Goal: Task Accomplishment & Management: Manage account settings

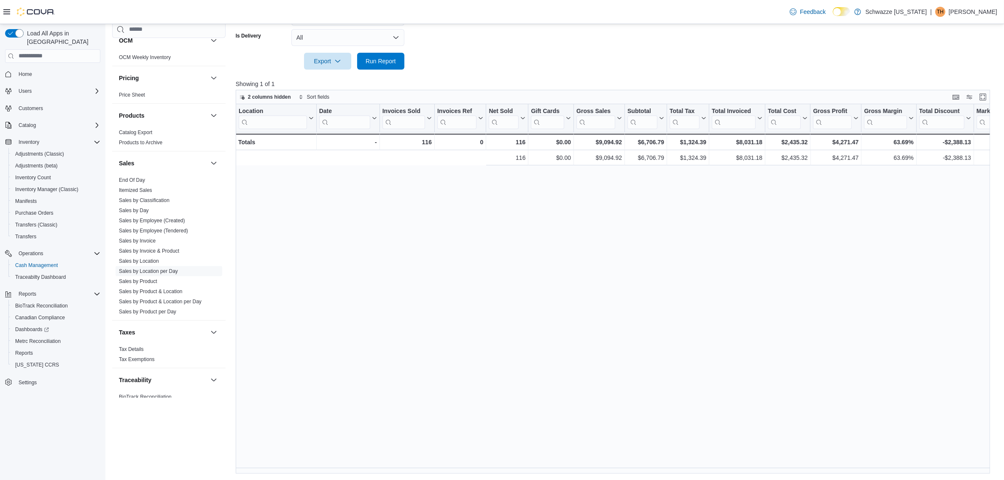
scroll to position [0, 315]
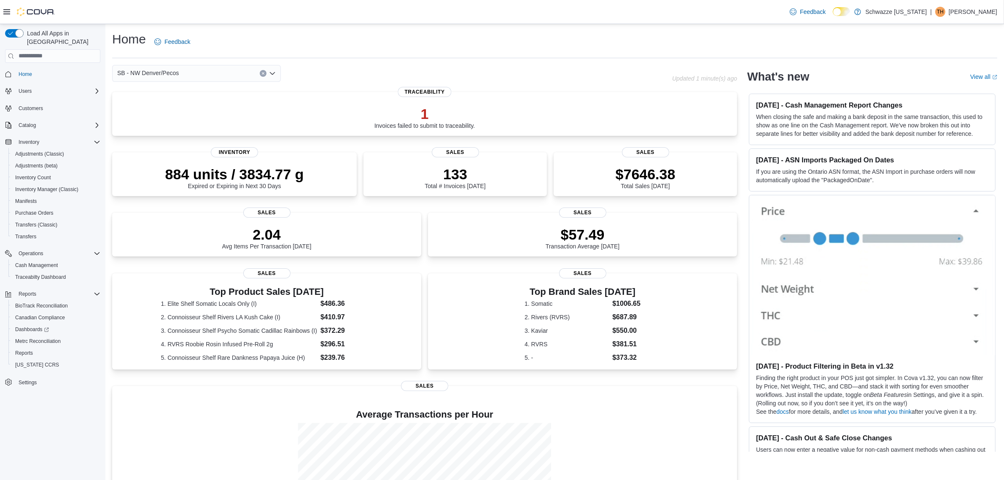
scroll to position [89, 0]
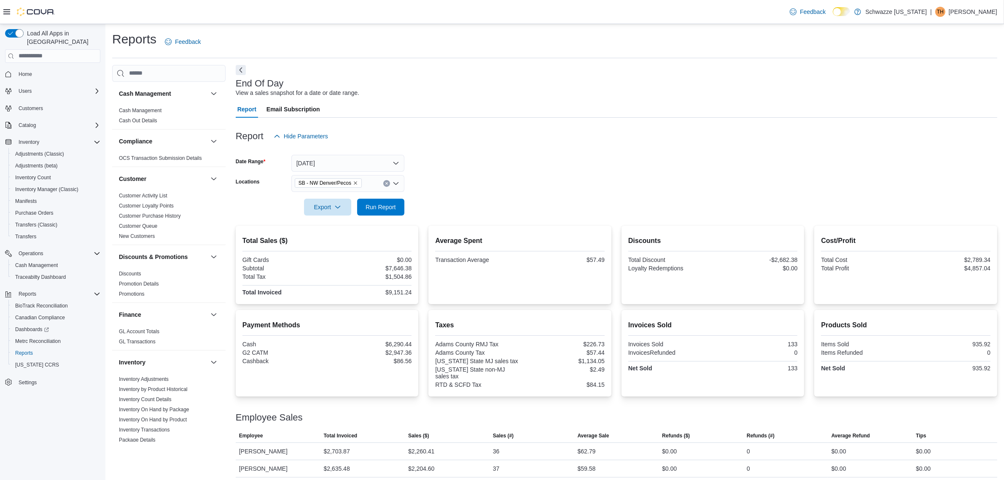
scroll to position [38, 0]
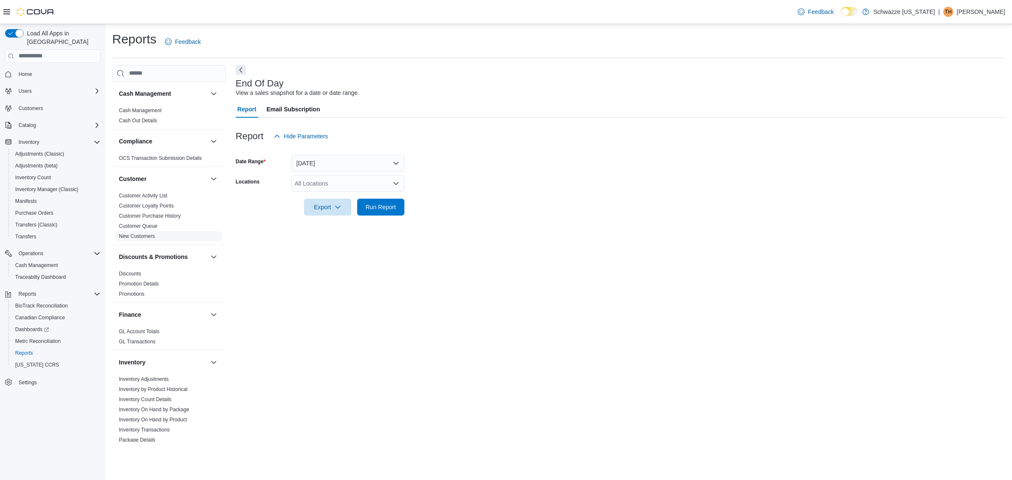
click at [143, 233] on link "New Customers" at bounding box center [137, 236] width 36 height 6
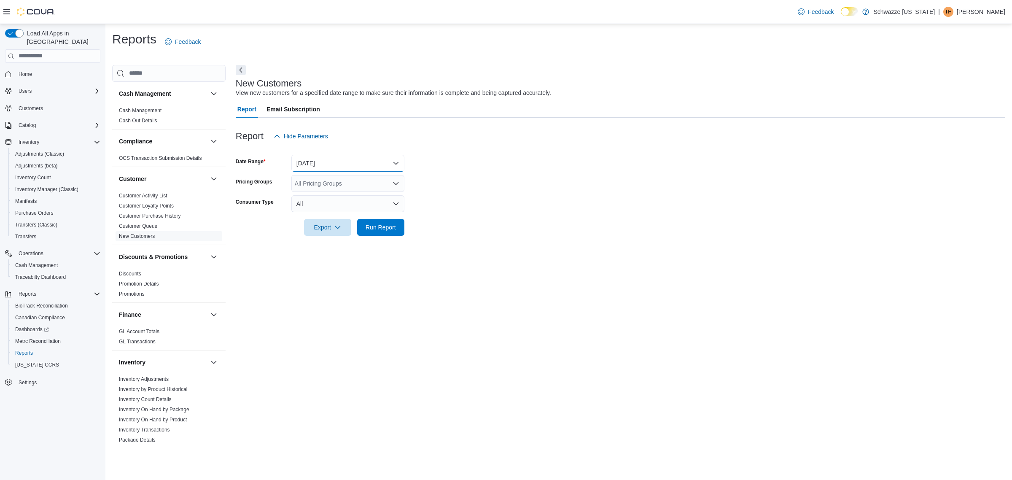
click at [315, 155] on button "Yesterday" at bounding box center [347, 163] width 113 height 17
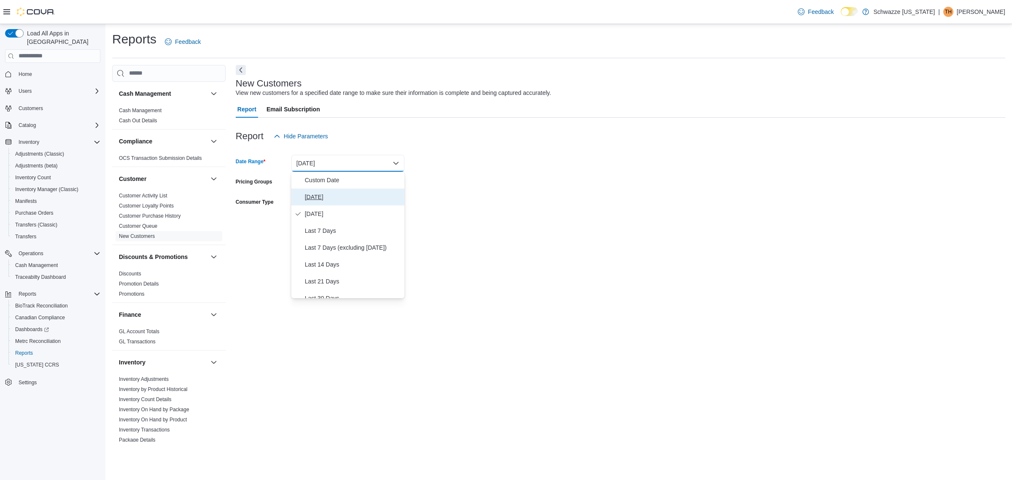
click at [323, 199] on span "Today" at bounding box center [353, 197] width 96 height 10
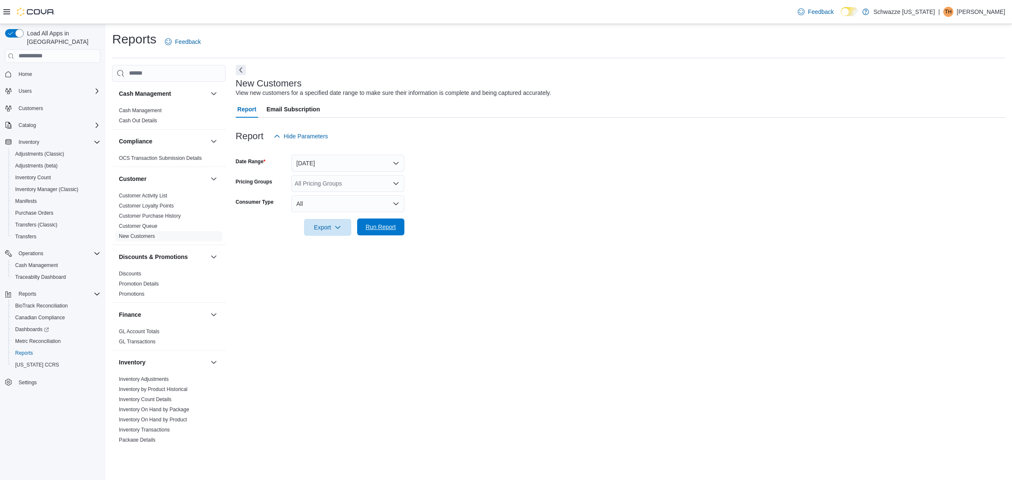
click at [372, 224] on span "Run Report" at bounding box center [381, 227] width 30 height 8
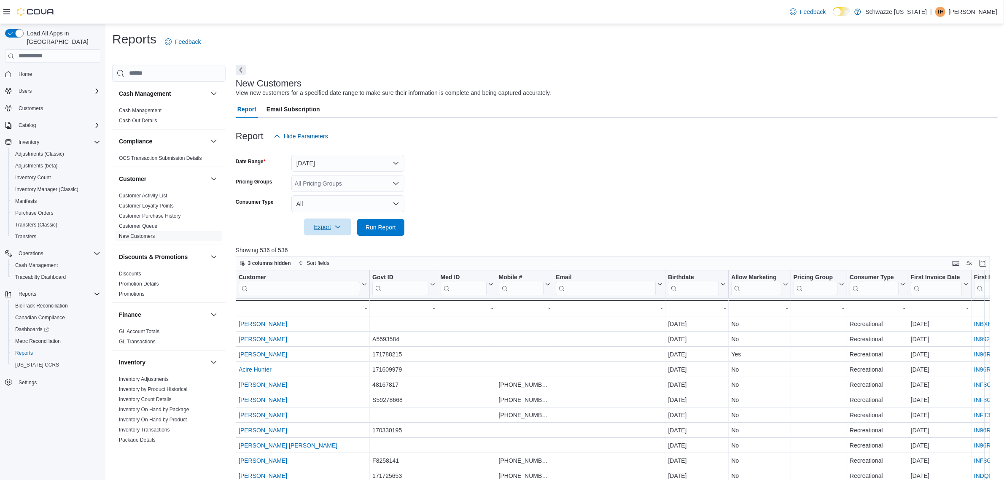
click at [325, 230] on span "Export" at bounding box center [327, 226] width 37 height 17
click at [328, 241] on span "Export to Excel" at bounding box center [329, 244] width 38 height 7
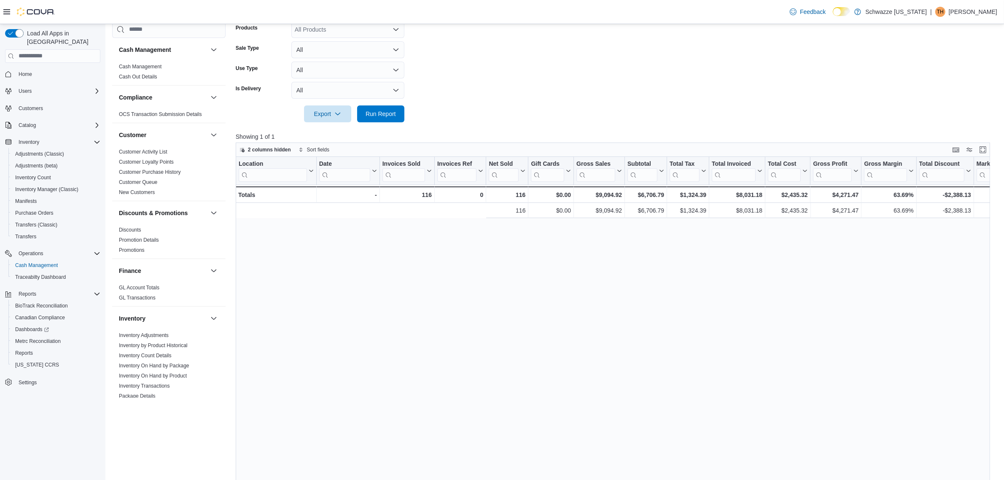
scroll to position [0, 315]
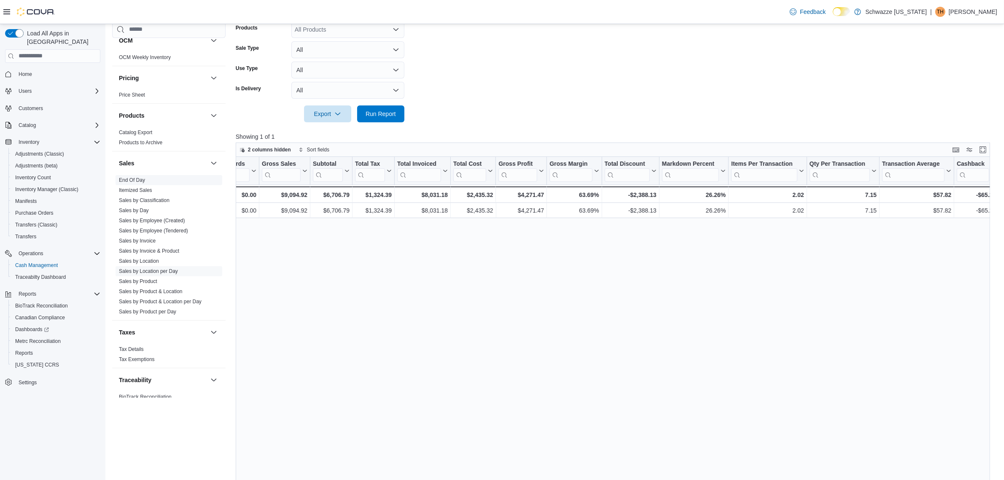
click at [147, 180] on span "End Of Day" at bounding box center [169, 180] width 107 height 10
click at [127, 179] on link "End Of Day" at bounding box center [132, 180] width 26 height 6
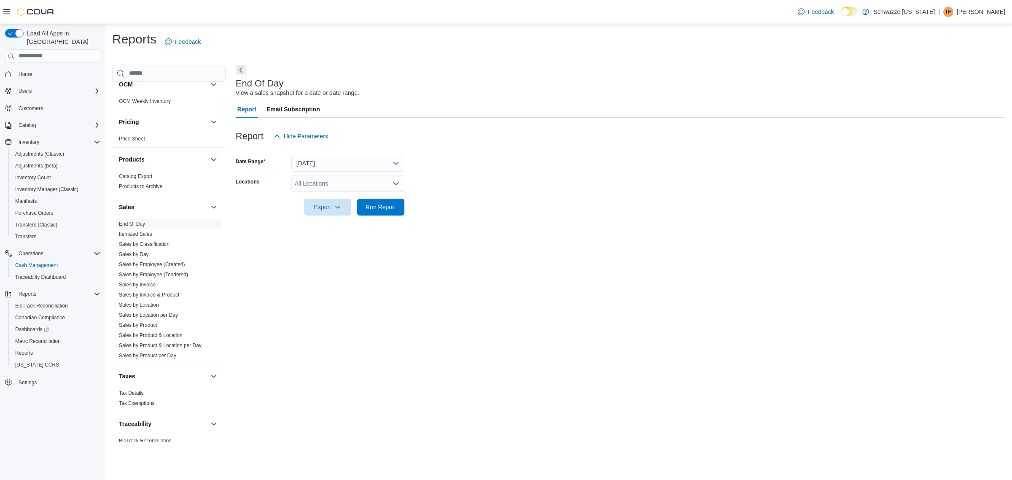
click at [362, 188] on div "All Locations" at bounding box center [347, 183] width 113 height 17
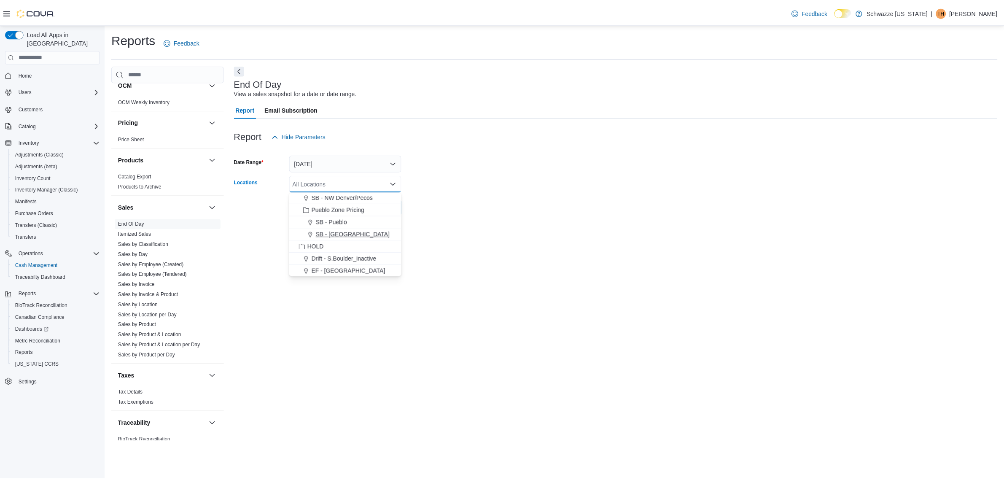
scroll to position [299, 0]
click at [356, 214] on span "SB - NW Denver/Pecos" at bounding box center [345, 216] width 62 height 8
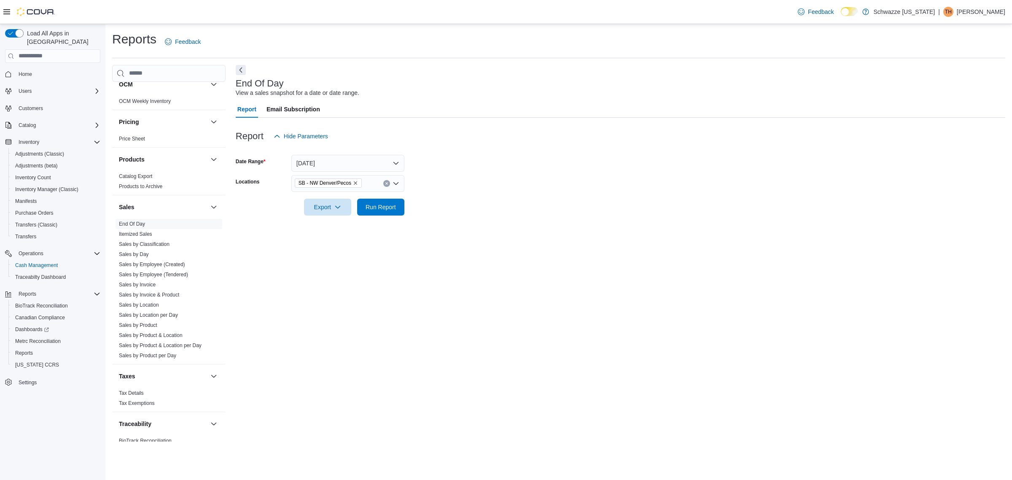
click at [447, 212] on form "Date Range Today Locations SB - NW Denver/Pecos Export Run Report" at bounding box center [621, 180] width 770 height 71
drag, startPoint x: 399, startPoint y: 208, endPoint x: 407, endPoint y: 215, distance: 11.3
click at [399, 208] on button "Run Report" at bounding box center [380, 206] width 47 height 17
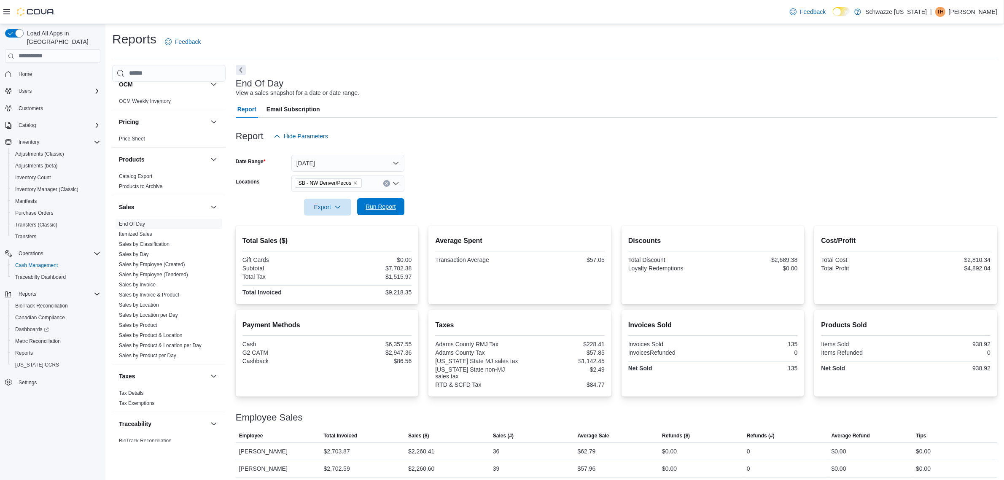
click at [361, 205] on button "Run Report" at bounding box center [380, 206] width 47 height 17
drag, startPoint x: 416, startPoint y: 268, endPoint x: 391, endPoint y: 268, distance: 24.5
click at [391, 268] on div "Total Sales ($) Gift Cards $0.00 Subtotal $7,722.38 Total Tax $1,519.94 Total I…" at bounding box center [327, 265] width 183 height 78
copy div "7,722.38"
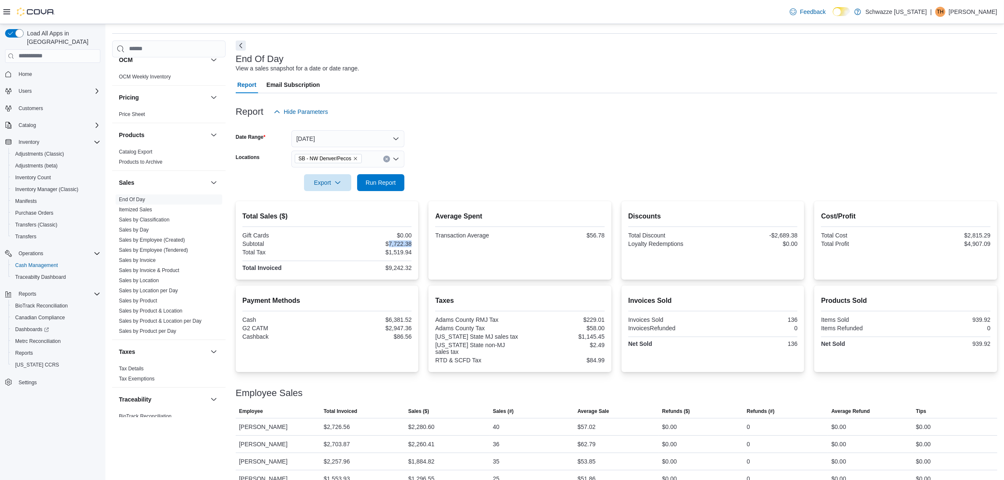
scroll to position [38, 0]
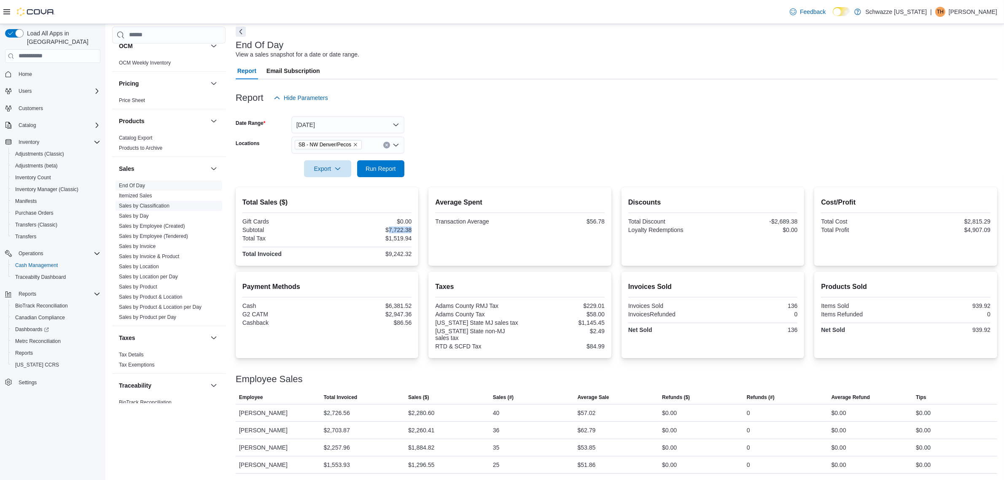
drag, startPoint x: 161, startPoint y: 275, endPoint x: 208, endPoint y: 243, distance: 56.6
click at [161, 275] on link "Sales by Location per Day" at bounding box center [148, 277] width 59 height 6
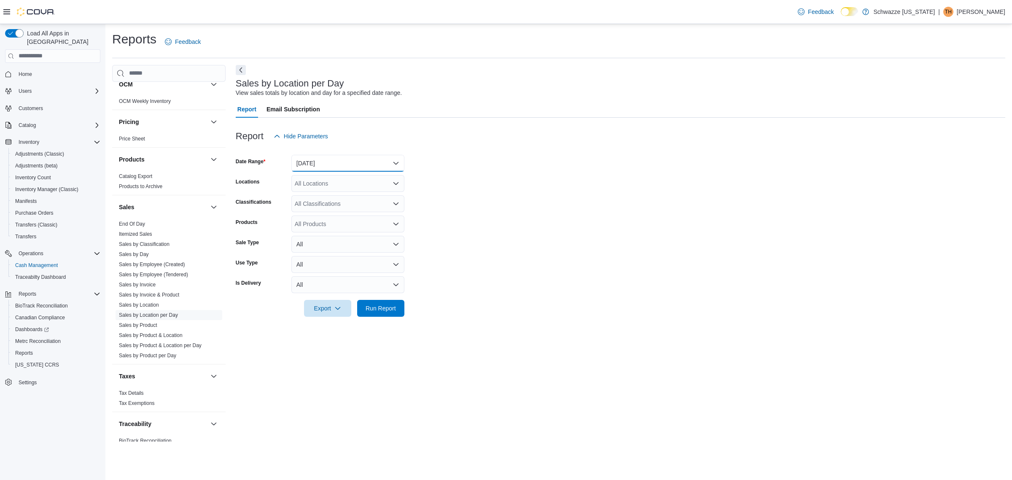
click at [346, 161] on button "Yesterday" at bounding box center [347, 163] width 113 height 17
click at [329, 194] on span "Today" at bounding box center [353, 197] width 96 height 10
click at [329, 187] on div "All Locations" at bounding box center [347, 183] width 113 height 17
type input "******"
click at [355, 225] on span "SB - NW Denver/Pecos" at bounding box center [345, 222] width 62 height 8
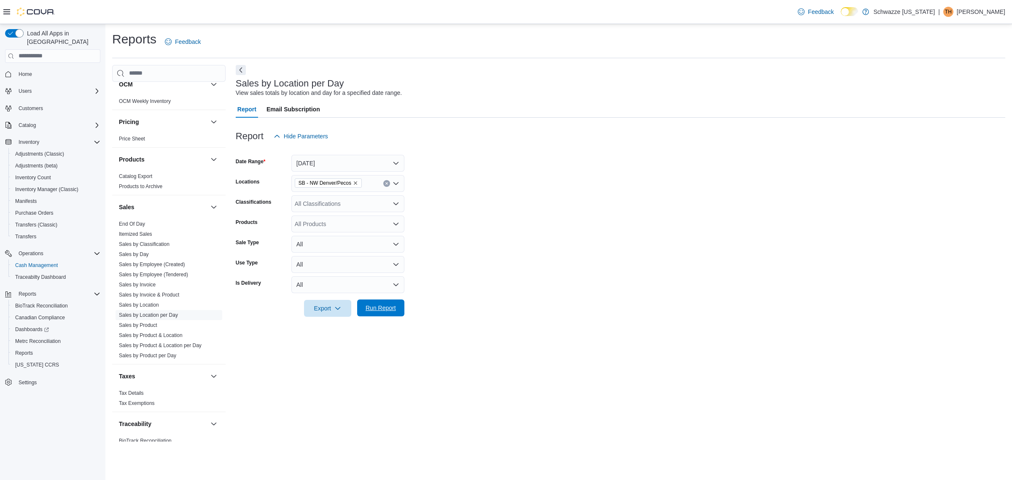
click at [386, 309] on span "Run Report" at bounding box center [381, 308] width 30 height 8
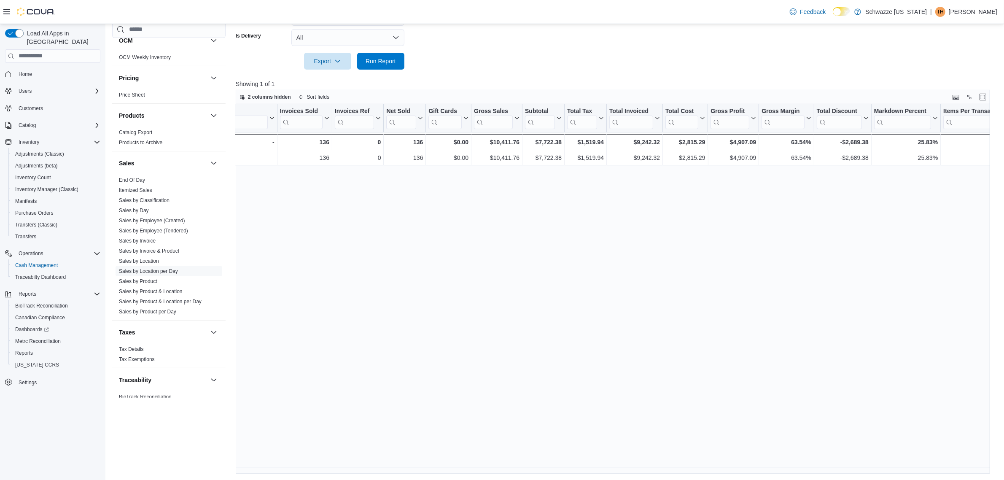
scroll to position [0, 143]
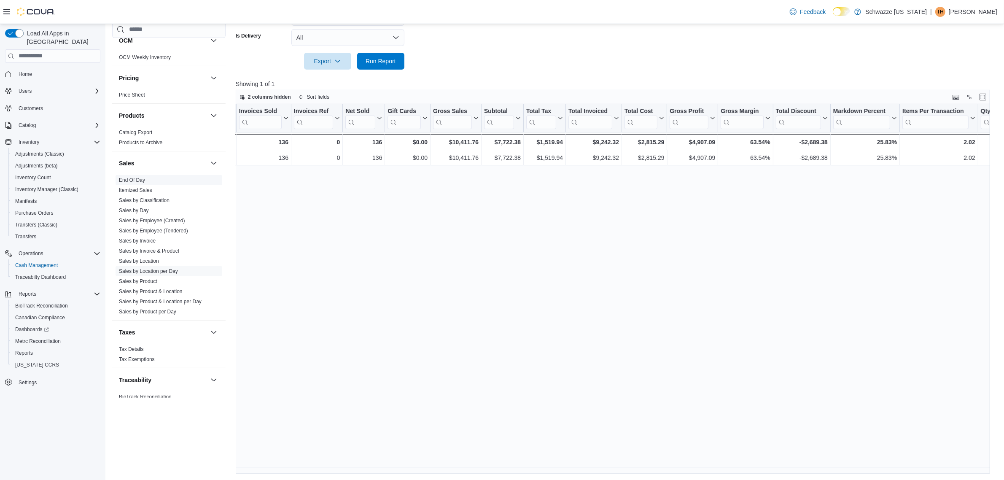
click at [146, 179] on span "End Of Day" at bounding box center [169, 180] width 107 height 10
click at [148, 180] on span "End Of Day" at bounding box center [169, 180] width 107 height 10
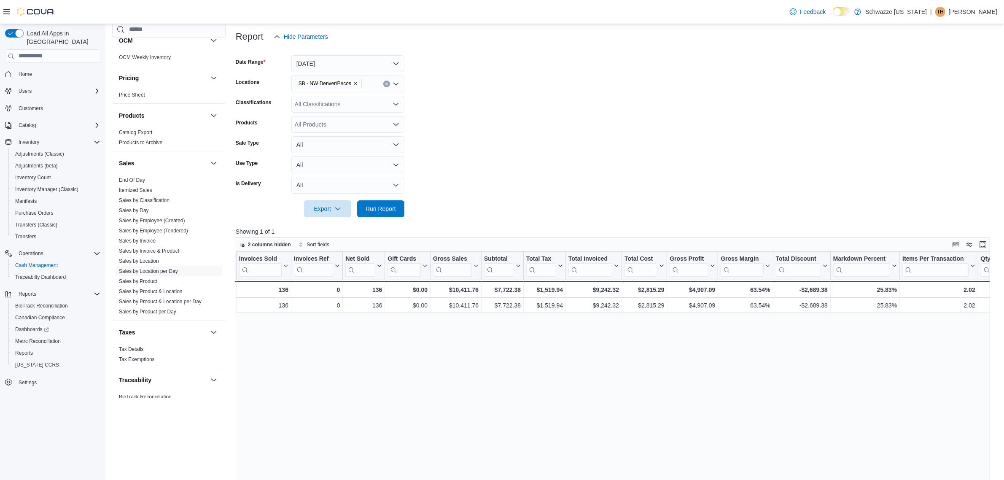
scroll to position [89, 0]
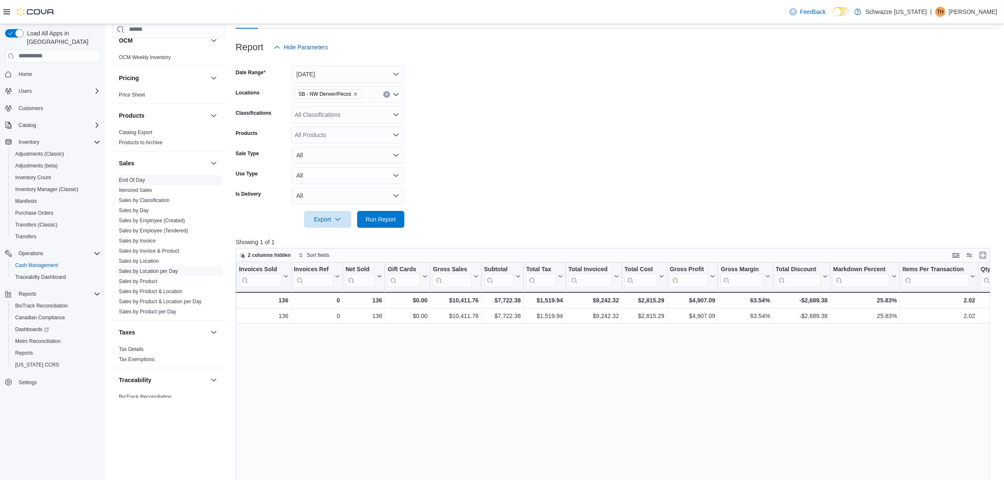
click at [127, 180] on link "End Of Day" at bounding box center [132, 180] width 26 height 6
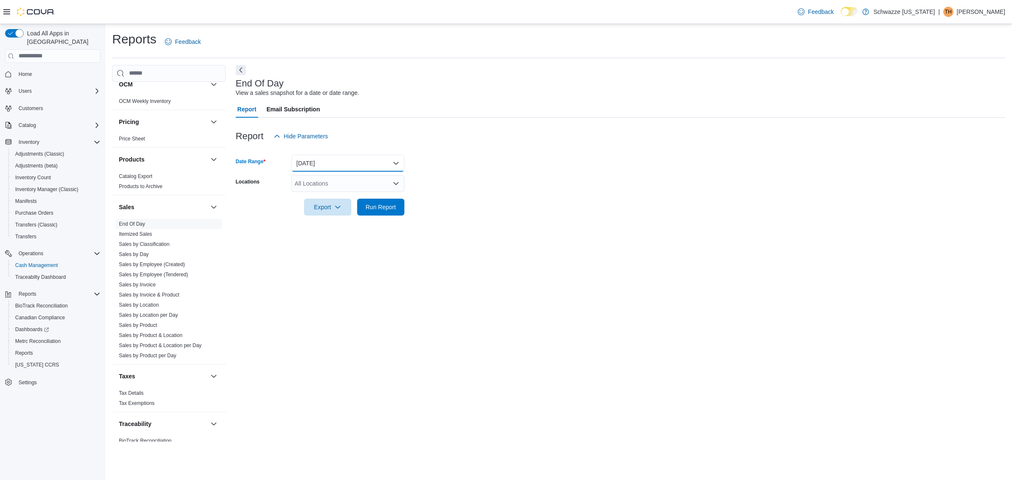
click at [332, 161] on button "Today" at bounding box center [347, 163] width 113 height 17
click at [463, 186] on form "Date Range Today Locations All Locations Export Run Report" at bounding box center [621, 180] width 770 height 71
click at [374, 191] on div "All Locations" at bounding box center [347, 183] width 113 height 17
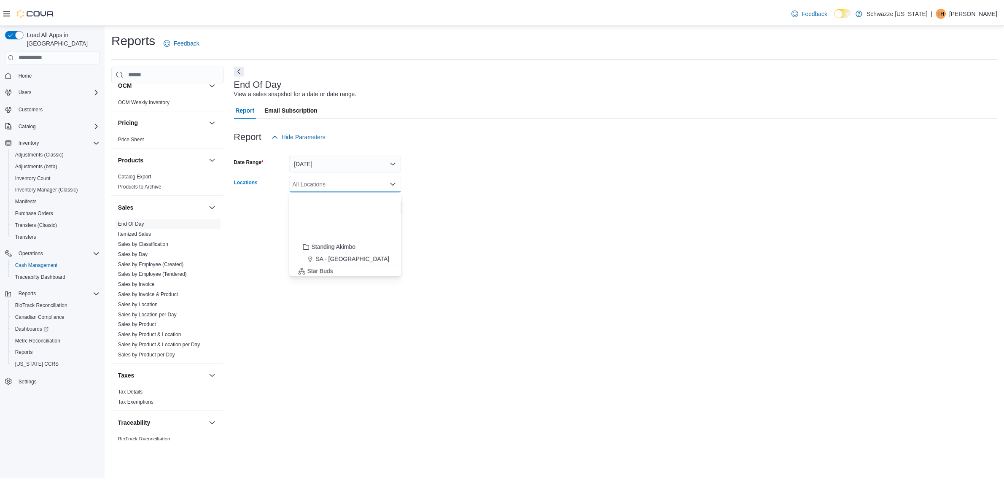
scroll to position [264, 0]
click at [355, 249] on span "SB - NW Denver/Pecos" at bounding box center [345, 252] width 62 height 8
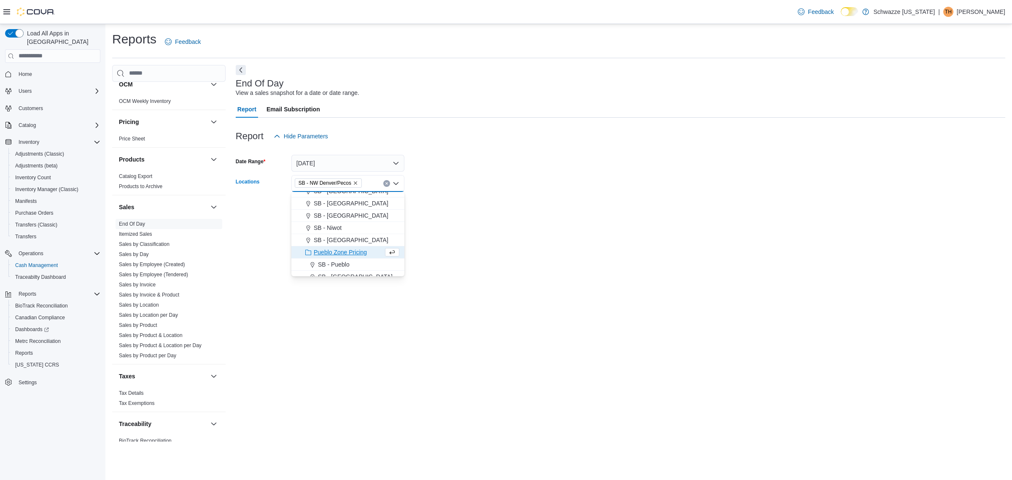
click at [454, 239] on div "End Of Day View a sales snapshot for a date or date range. Report Email Subscri…" at bounding box center [621, 253] width 770 height 377
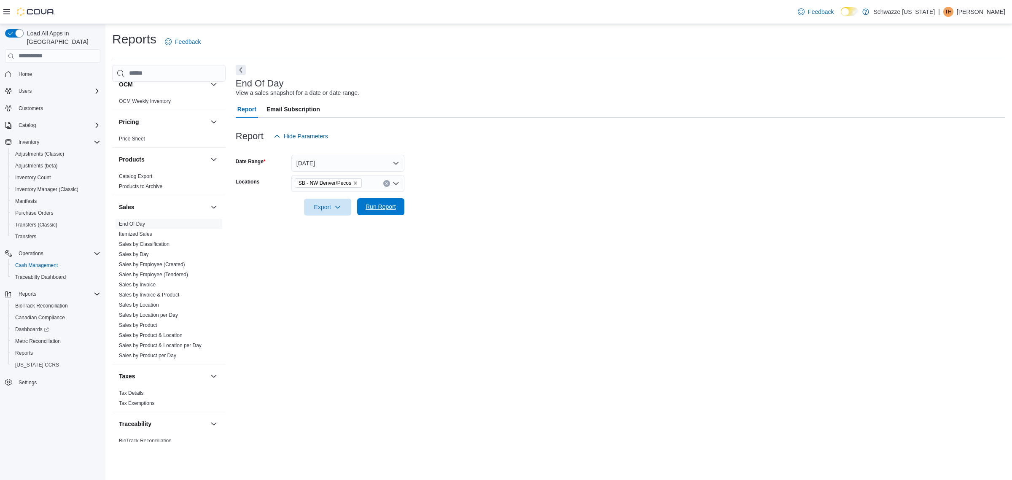
click at [378, 208] on span "Run Report" at bounding box center [381, 206] width 30 height 8
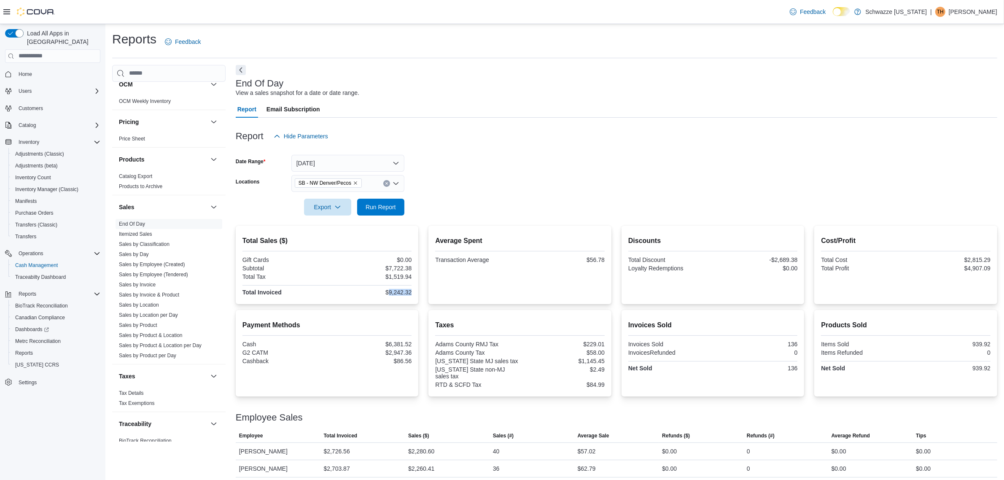
drag, startPoint x: 415, startPoint y: 291, endPoint x: 390, endPoint y: 292, distance: 24.1
click at [390, 292] on div "Total Sales ($) Gift Cards $0.00 Subtotal $7,722.38 Total Tax $1,519.94 Total I…" at bounding box center [327, 265] width 183 height 78
copy div "9,242.32"
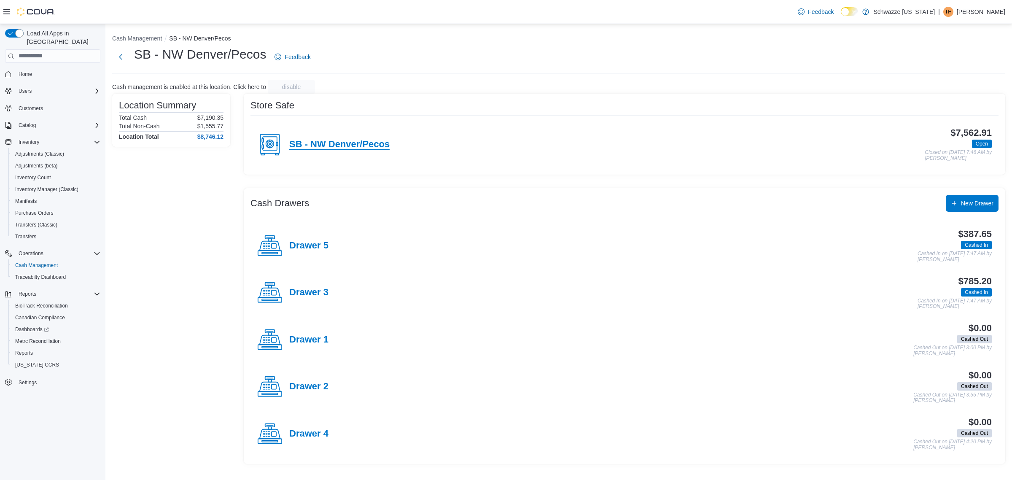
click at [380, 145] on h4 "SB - NW Denver/Pecos" at bounding box center [339, 144] width 100 height 11
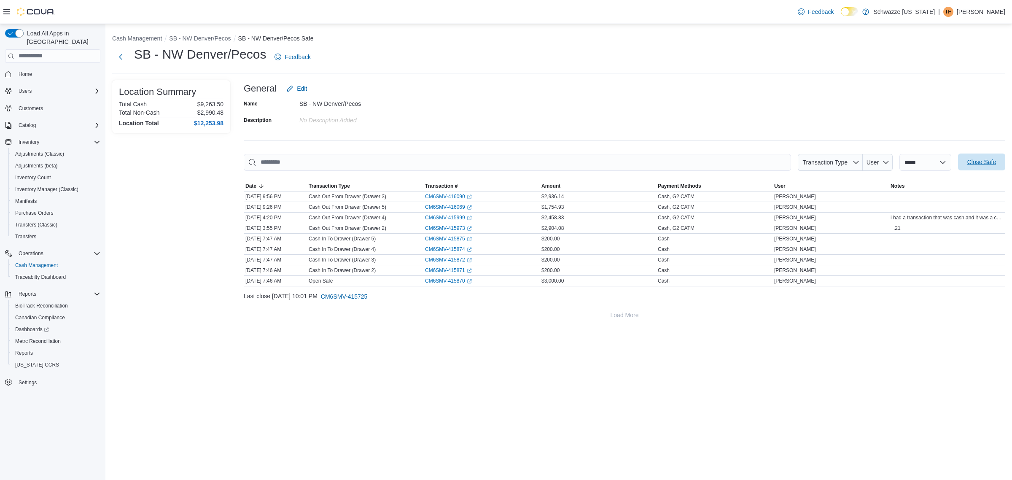
click at [972, 159] on span "Close Safe" at bounding box center [981, 162] width 29 height 8
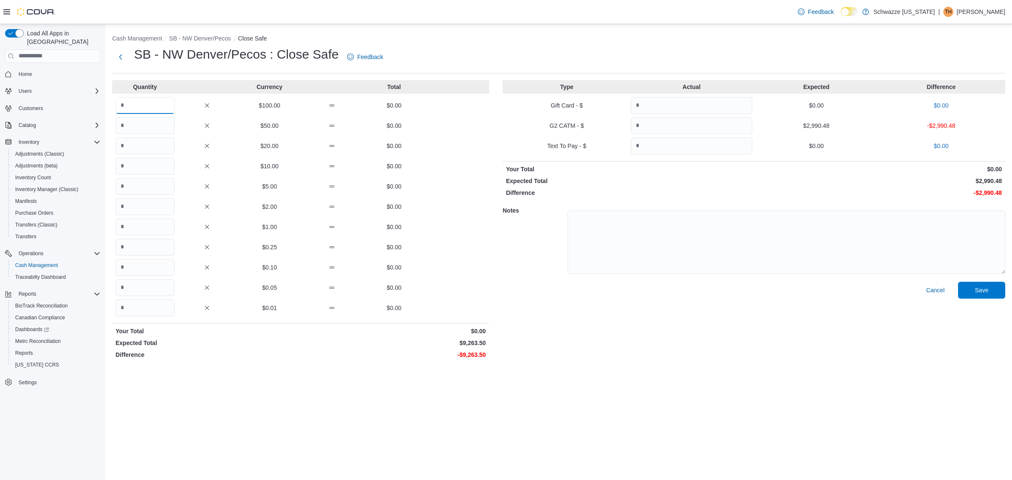
click at [165, 105] on input "Quantity" at bounding box center [145, 105] width 59 height 17
type input "**"
click at [146, 229] on input "Quantity" at bounding box center [145, 226] width 59 height 17
type input "**"
click at [237, 375] on div "Cash Management SB - NW [GEOGRAPHIC_DATA]/Pecos Close Safe SB - NW [GEOGRAPHIC_…" at bounding box center [558, 252] width 907 height 456
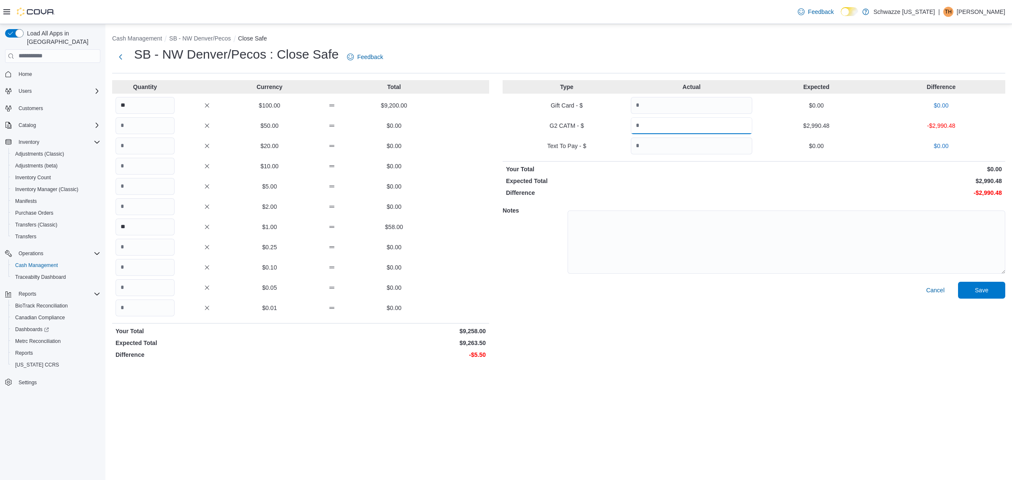
click at [681, 121] on input "Quantity" at bounding box center [691, 125] width 121 height 17
paste input "*******"
type input "*******"
click at [905, 189] on p "-$3.12" at bounding box center [879, 192] width 246 height 8
click at [146, 230] on input "**" at bounding box center [145, 226] width 59 height 17
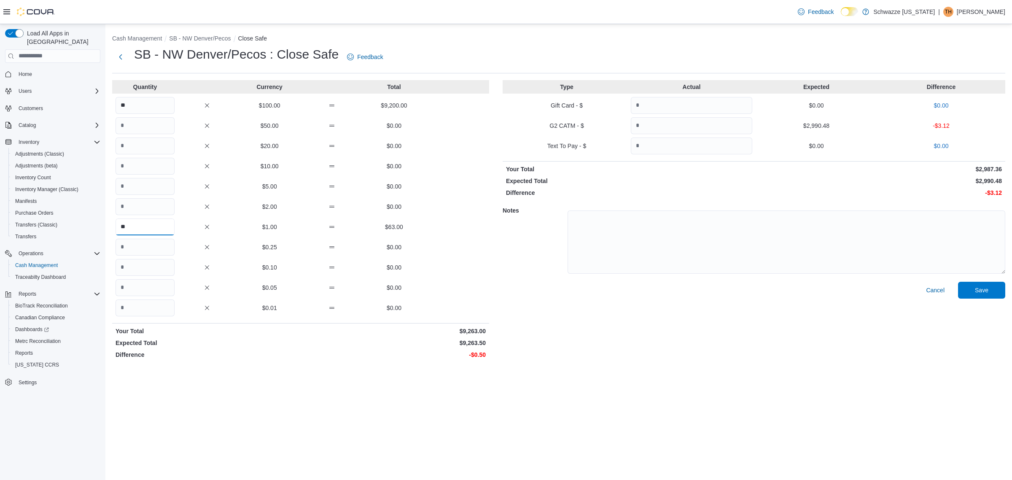
type input "**"
click at [152, 297] on div "Quantity Currency Total ** $100.00 $9,200.00 $50.00 $0.00 $20.00 $0.00 $10.00 $…" at bounding box center [300, 221] width 377 height 282
click at [152, 304] on input "Quantity" at bounding box center [145, 307] width 59 height 17
type input "**"
click at [400, 463] on div "Cash Management SB - NW [GEOGRAPHIC_DATA]/Pecos Close Safe SB - NW [GEOGRAPHIC_…" at bounding box center [558, 252] width 907 height 456
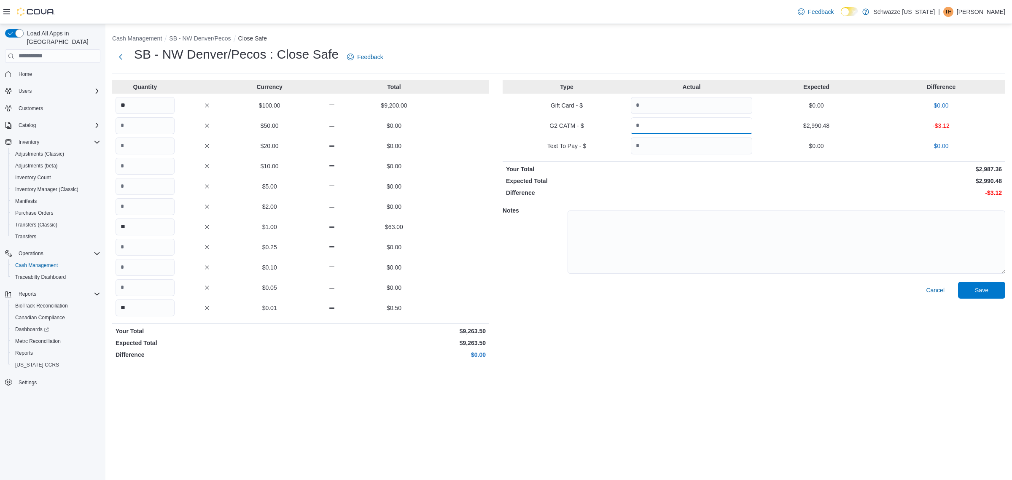
click at [658, 127] on input "*******" at bounding box center [691, 125] width 121 height 17
click at [970, 289] on span "Save" at bounding box center [981, 289] width 37 height 17
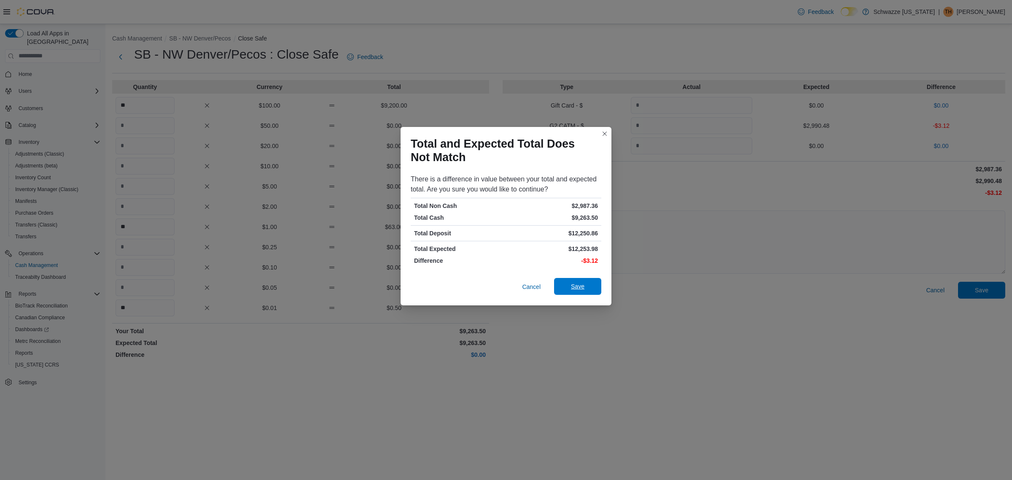
click at [591, 289] on span "Save" at bounding box center [577, 286] width 37 height 17
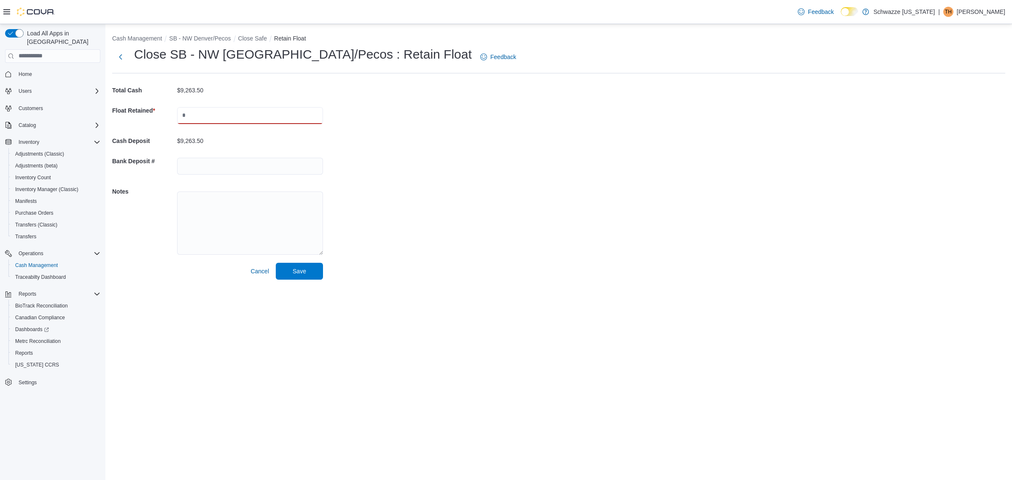
click at [203, 120] on input "text" at bounding box center [250, 115] width 146 height 17
type input "****"
click at [201, 166] on input "text" at bounding box center [250, 166] width 146 height 17
type input "****"
click at [426, 254] on div "Cash Management SB - NW [GEOGRAPHIC_DATA]/Pecos Close Safe Retain Float Close S…" at bounding box center [558, 155] width 907 height 262
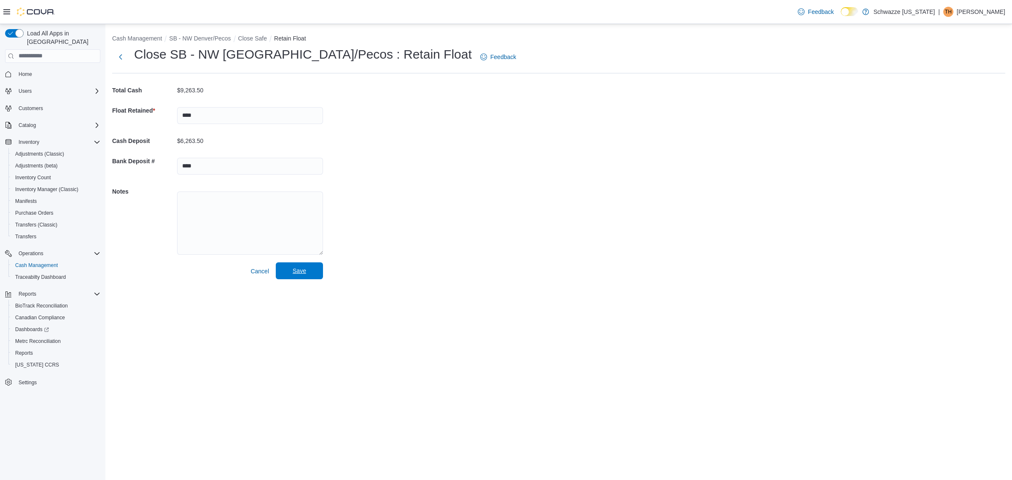
click at [304, 274] on span "Save" at bounding box center [299, 271] width 13 height 8
